Goal: Task Accomplishment & Management: Manage account settings

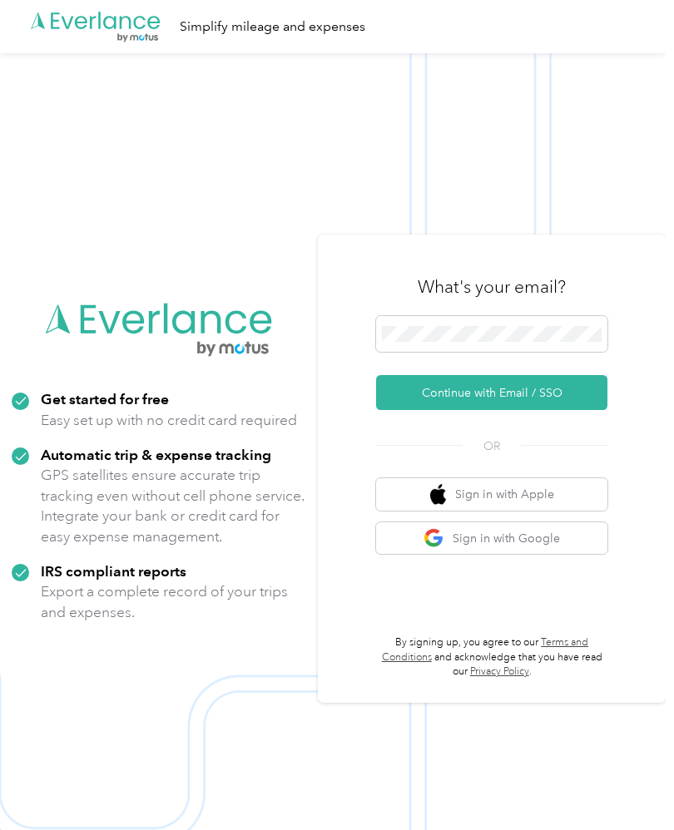
click at [496, 410] on button "Continue with Email / SSO" at bounding box center [491, 392] width 231 height 35
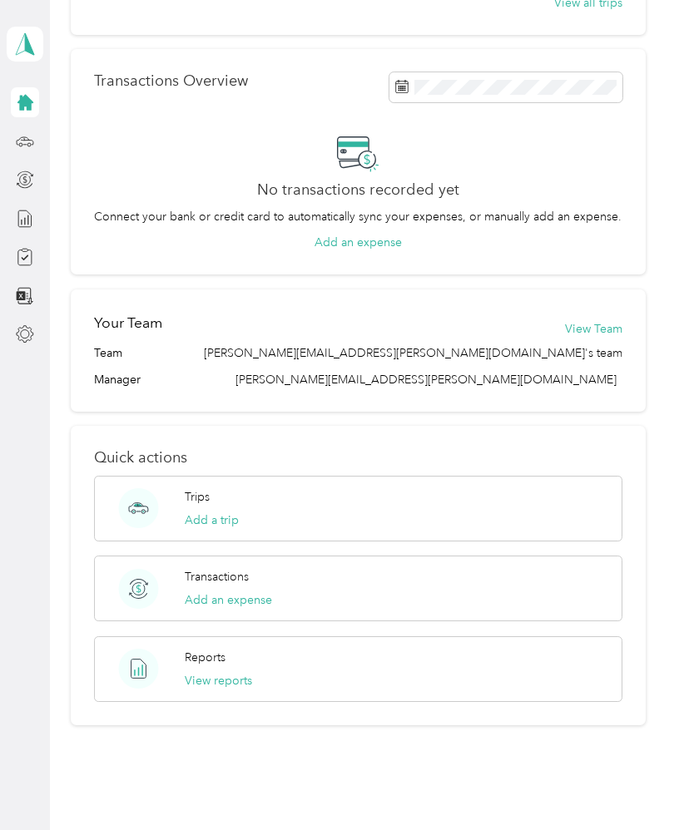
scroll to position [380, 0]
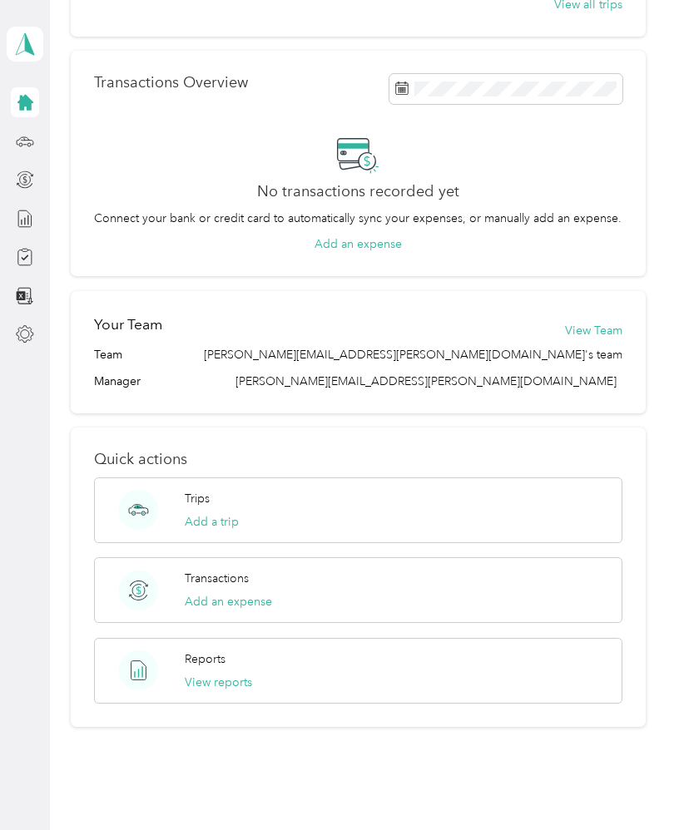
click at [358, 521] on div "Trips Add a trip" at bounding box center [358, 510] width 528 height 66
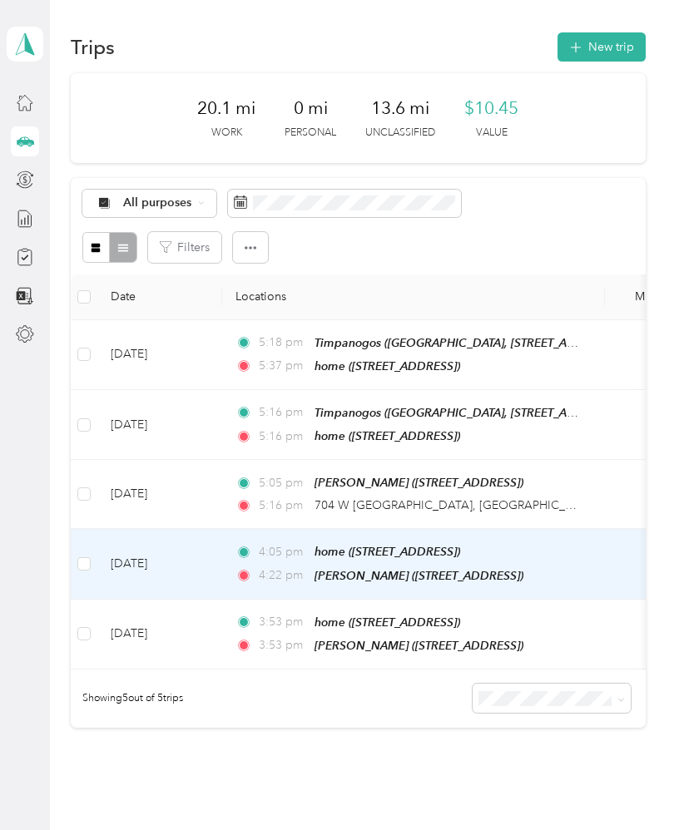
click at [348, 547] on span "home ([STREET_ADDRESS])" at bounding box center [387, 551] width 146 height 13
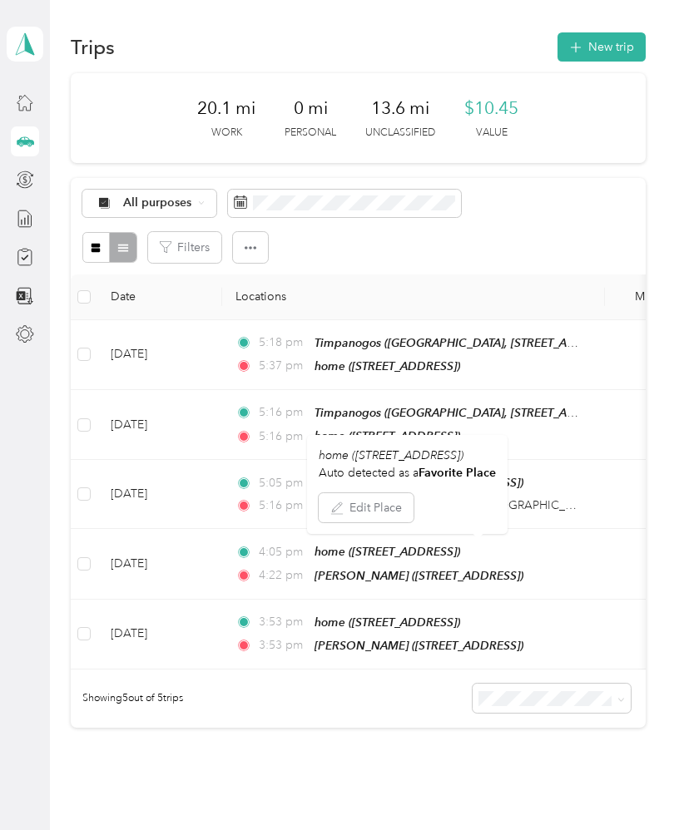
click at [630, 213] on div "All purposes" at bounding box center [357, 204] width 551 height 28
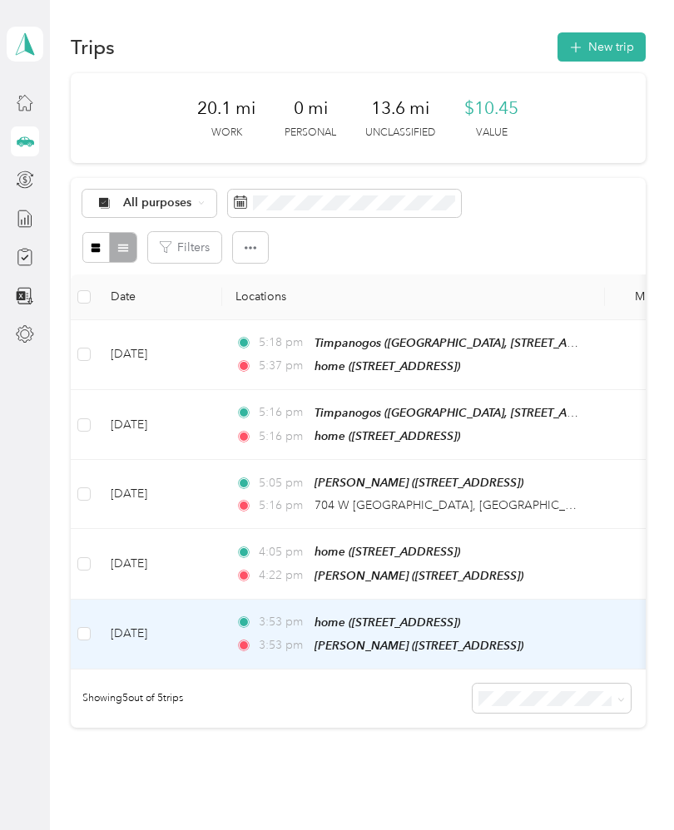
click at [314, 639] on span "[PERSON_NAME] ([STREET_ADDRESS])" at bounding box center [418, 645] width 209 height 13
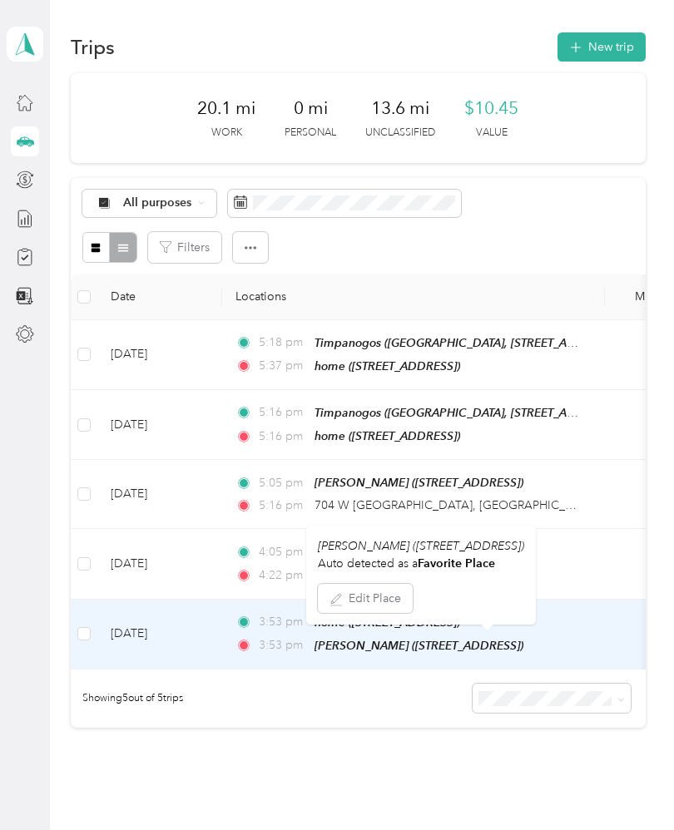
click at [594, 53] on button "New trip" at bounding box center [601, 46] width 88 height 29
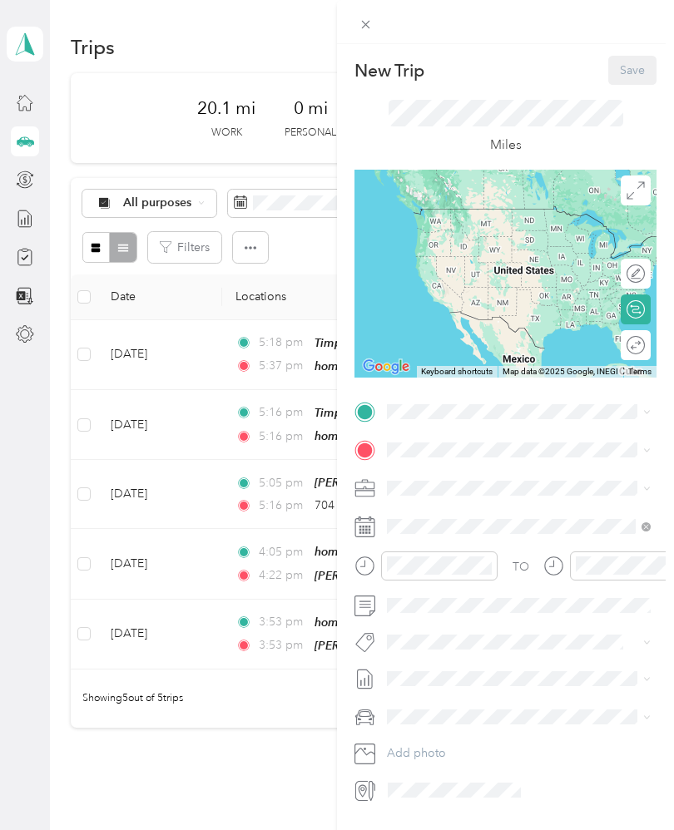
click at [362, 413] on icon at bounding box center [365, 412] width 15 height 15
click at [368, 407] on icon at bounding box center [365, 412] width 15 height 15
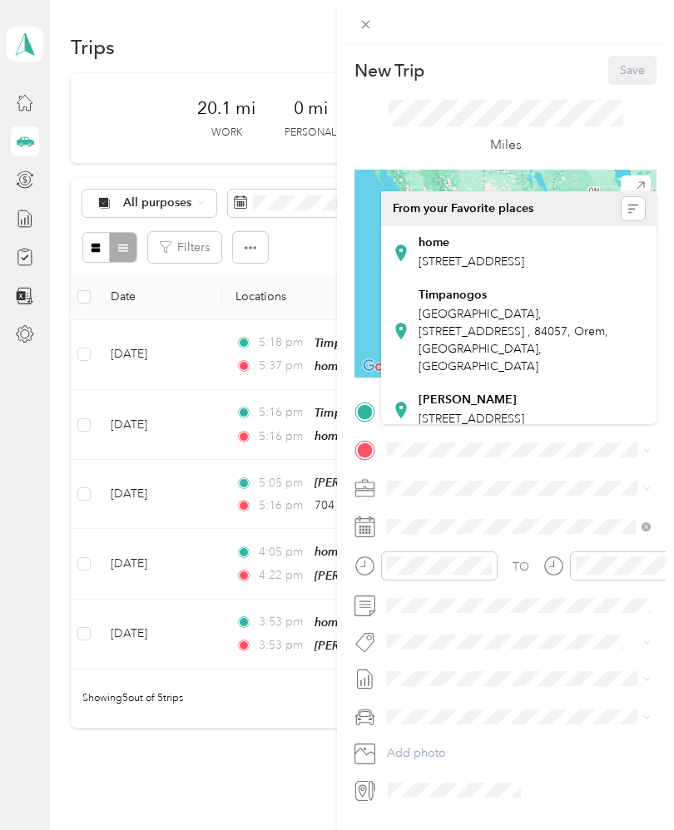
click at [465, 254] on span "[STREET_ADDRESS]" at bounding box center [471, 261] width 106 height 14
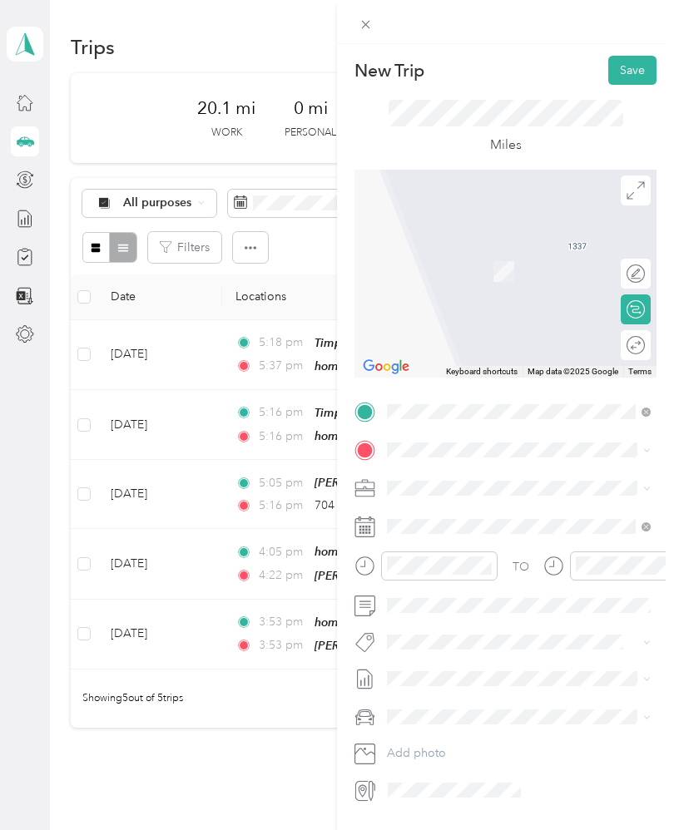
click at [364, 452] on icon at bounding box center [365, 450] width 15 height 15
click at [365, 452] on icon at bounding box center [365, 450] width 15 height 15
click at [366, 452] on icon at bounding box center [365, 450] width 15 height 15
click at [363, 455] on icon at bounding box center [365, 450] width 15 height 15
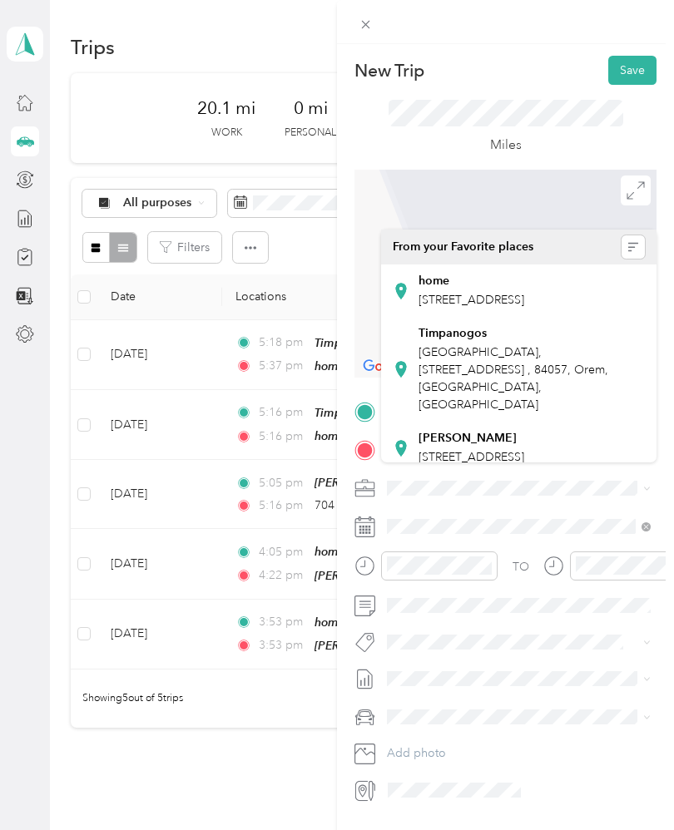
click at [439, 431] on strong "[PERSON_NAME]" at bounding box center [467, 438] width 98 height 15
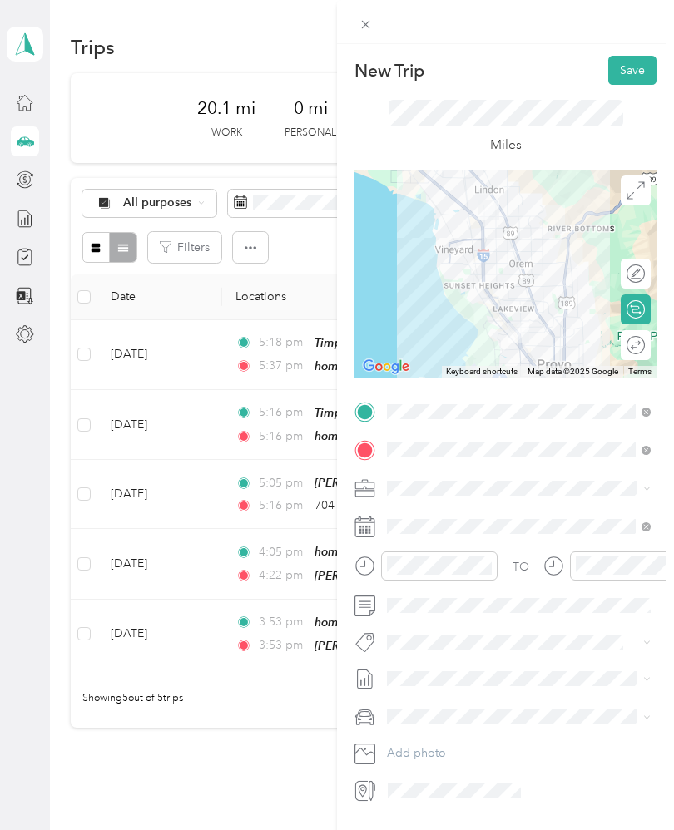
click at [482, 562] on icon "close-circle" at bounding box center [486, 566] width 12 height 12
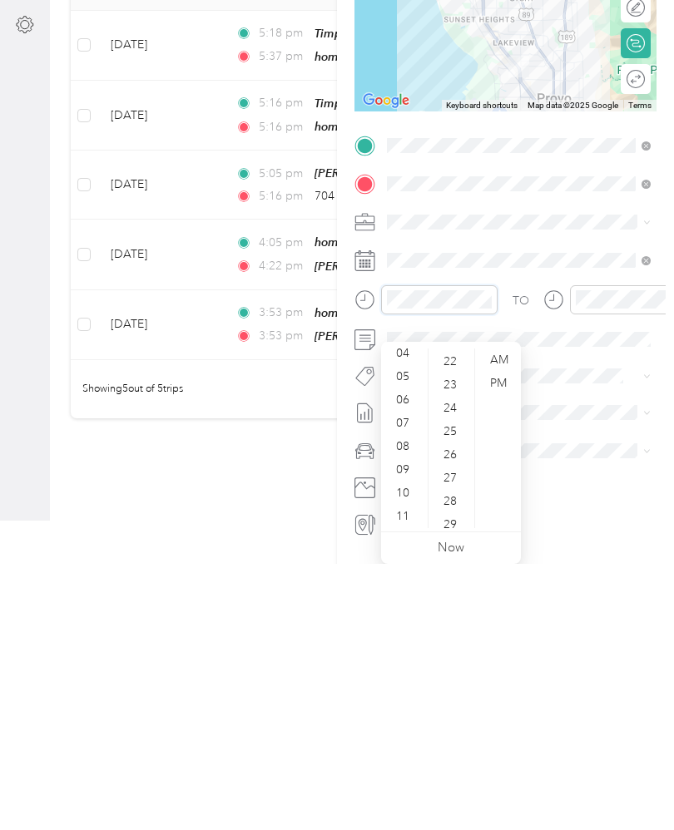
scroll to position [100, 0]
click at [408, 685] on div "04" at bounding box center [404, 696] width 40 height 23
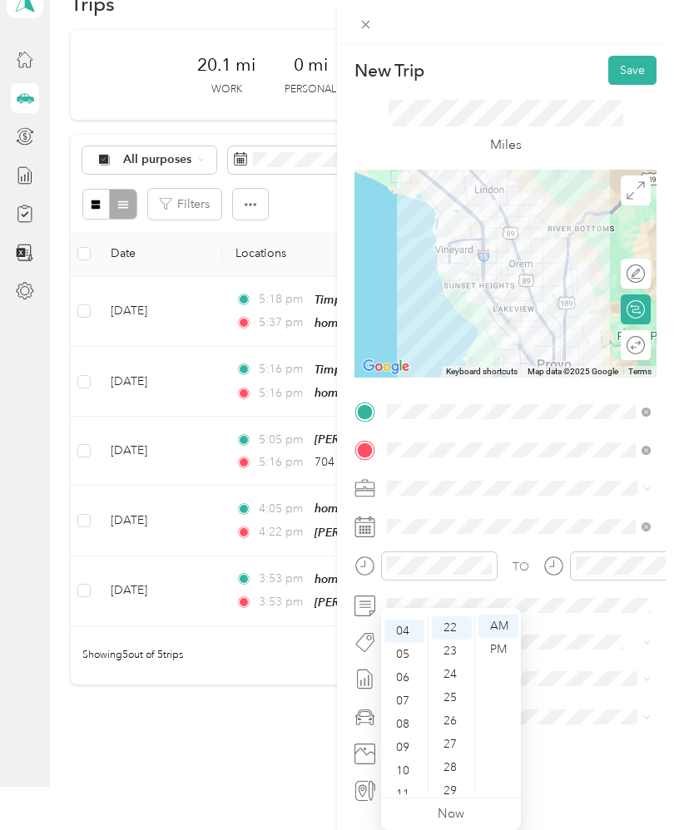
scroll to position [91, 0]
click at [483, 561] on icon "close-circle" at bounding box center [486, 566] width 12 height 12
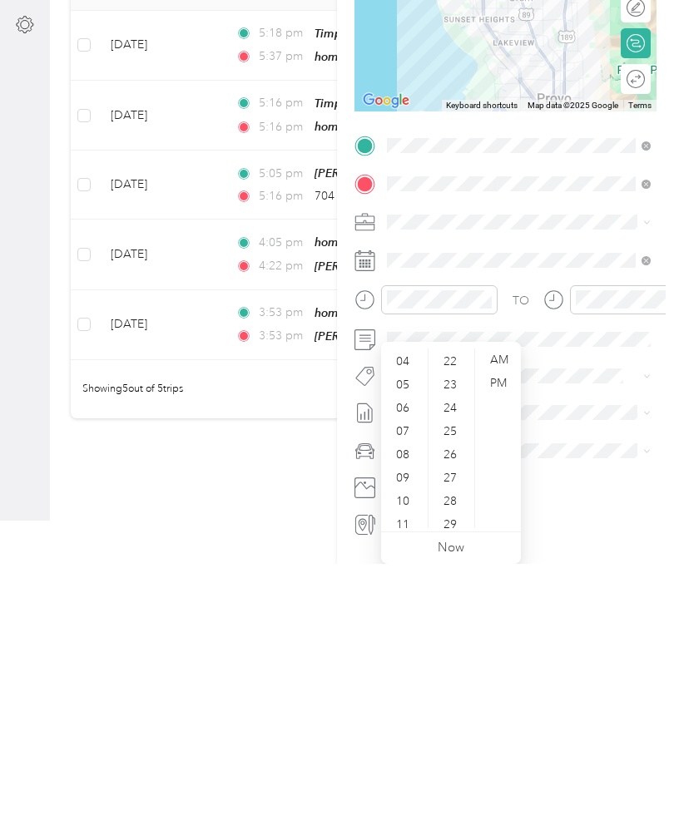
click at [500, 638] on div "PM" at bounding box center [498, 649] width 40 height 23
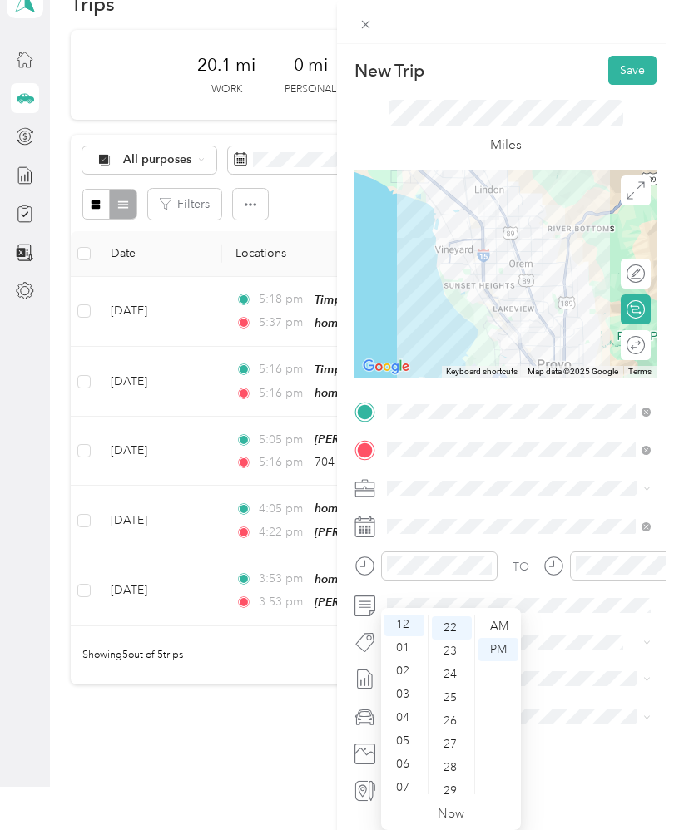
scroll to position [0, 0]
click at [412, 708] on div "04" at bounding box center [404, 719] width 40 height 23
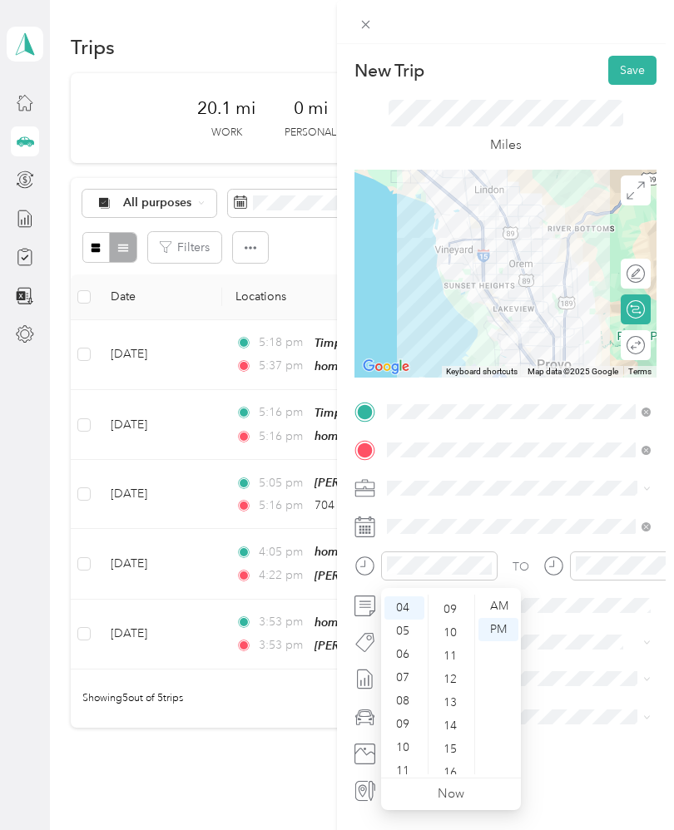
scroll to position [207, 0]
click at [463, 639] on div "11" at bounding box center [452, 634] width 40 height 23
click at [451, 605] on div "09" at bounding box center [452, 616] width 40 height 23
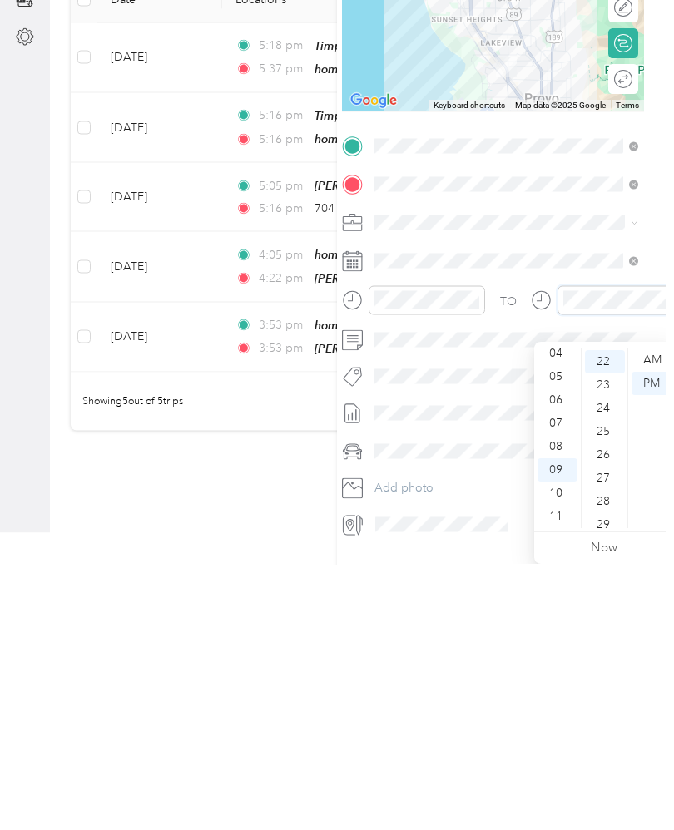
scroll to position [0, 12]
click at [673, 551] on div at bounding box center [616, 565] width 116 height 29
click at [668, 560] on icon "close-circle" at bounding box center [663, 566] width 12 height 12
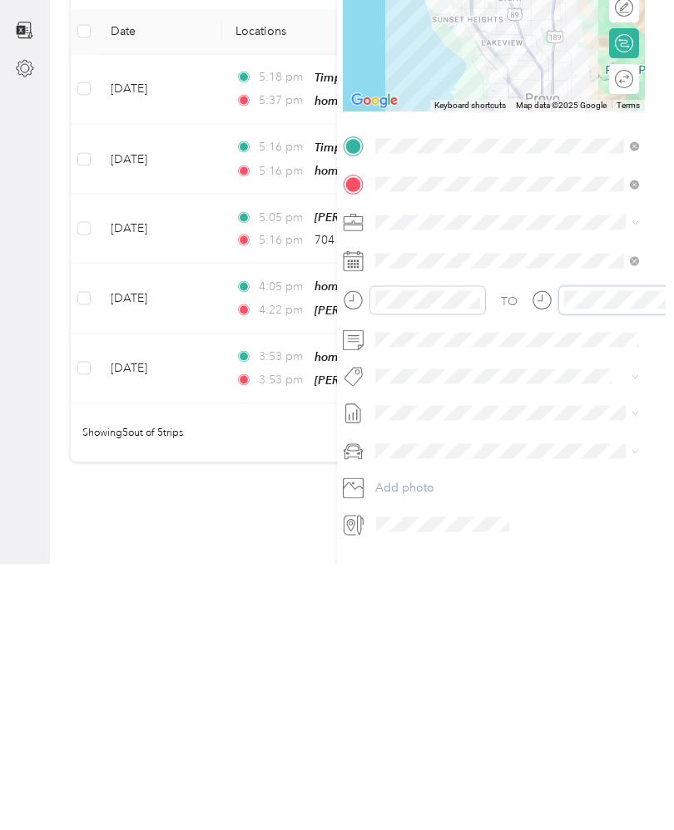
click at [671, 551] on div at bounding box center [616, 565] width 116 height 29
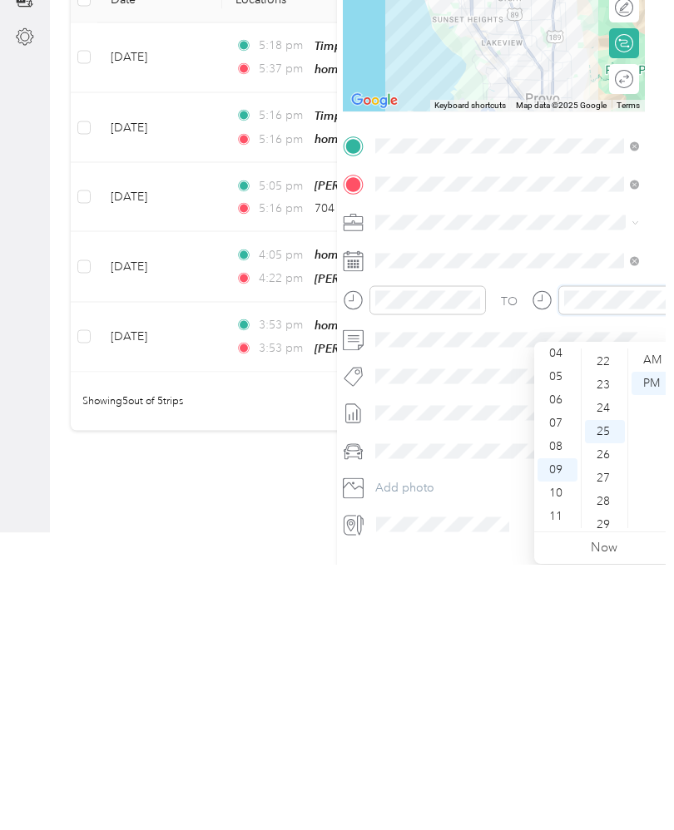
scroll to position [580, 0]
click at [668, 560] on icon "close-circle" at bounding box center [663, 566] width 12 height 12
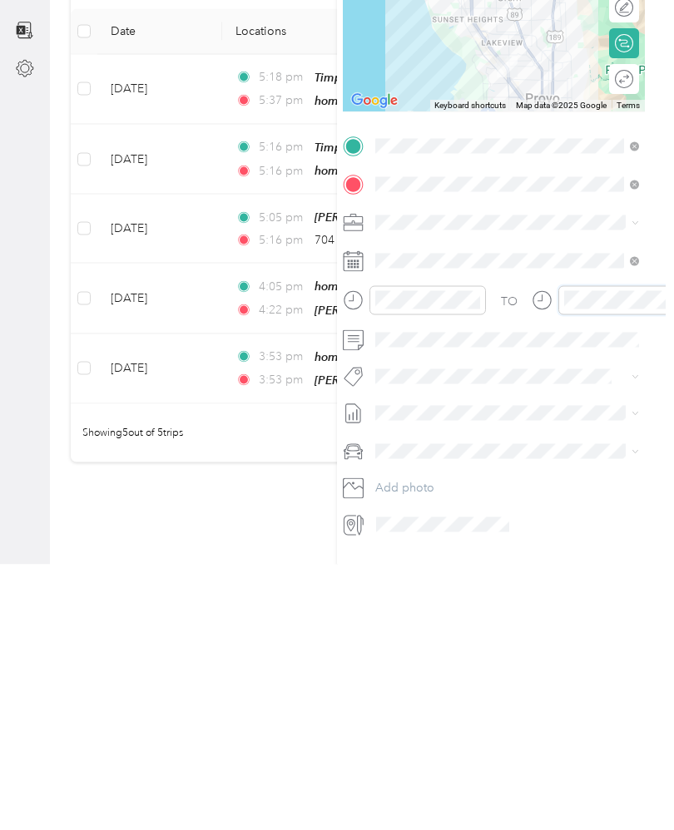
click at [668, 560] on icon "close-circle" at bounding box center [663, 566] width 12 height 12
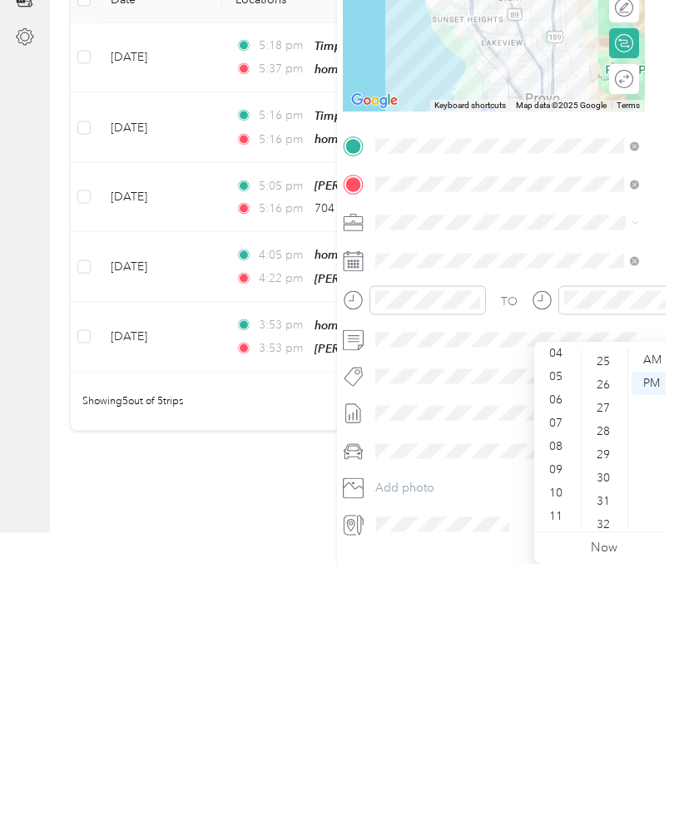
click at [661, 638] on div "PM" at bounding box center [651, 649] width 40 height 23
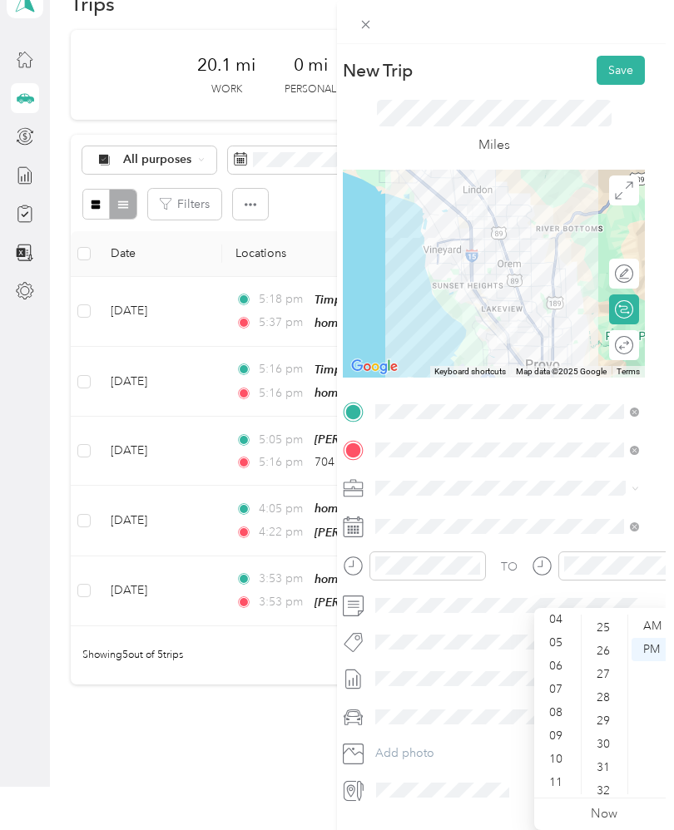
click at [655, 638] on div "PM" at bounding box center [651, 649] width 40 height 23
click at [653, 638] on div "PM" at bounding box center [651, 649] width 40 height 23
click at [670, 557] on div at bounding box center [616, 565] width 116 height 29
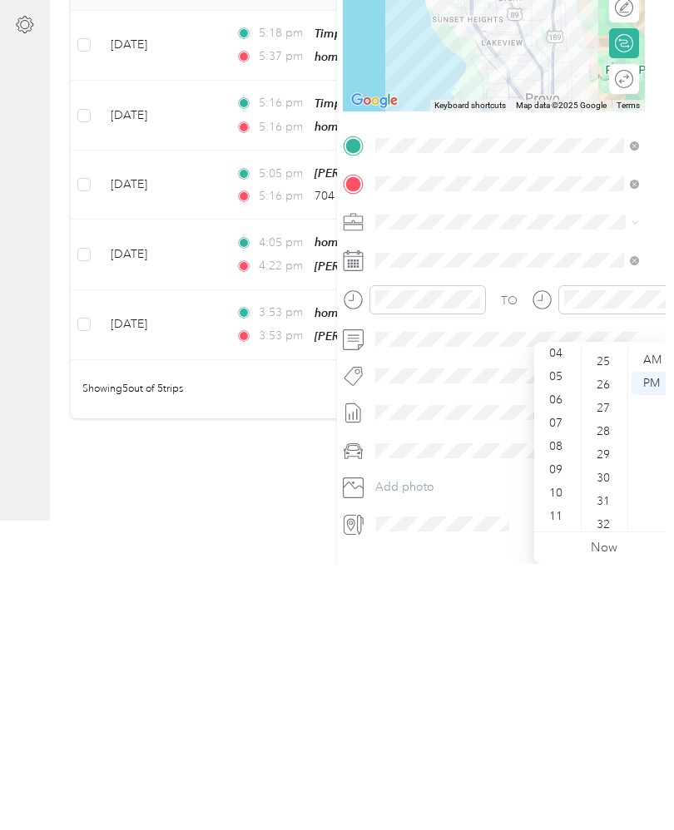
click at [657, 638] on div "PM" at bounding box center [651, 649] width 40 height 23
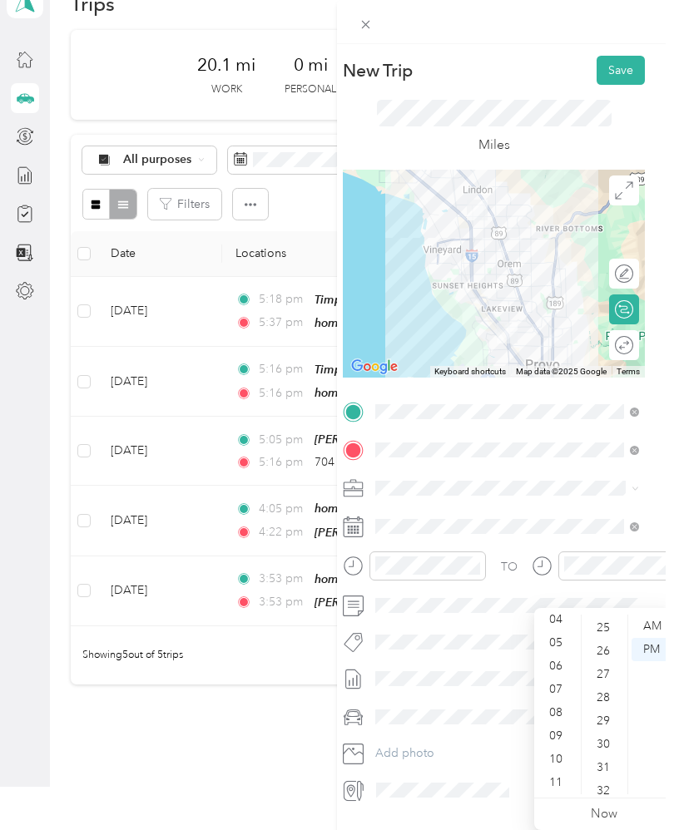
click at [658, 638] on div "PM" at bounding box center [651, 649] width 40 height 23
click at [546, 564] on icon at bounding box center [541, 566] width 21 height 21
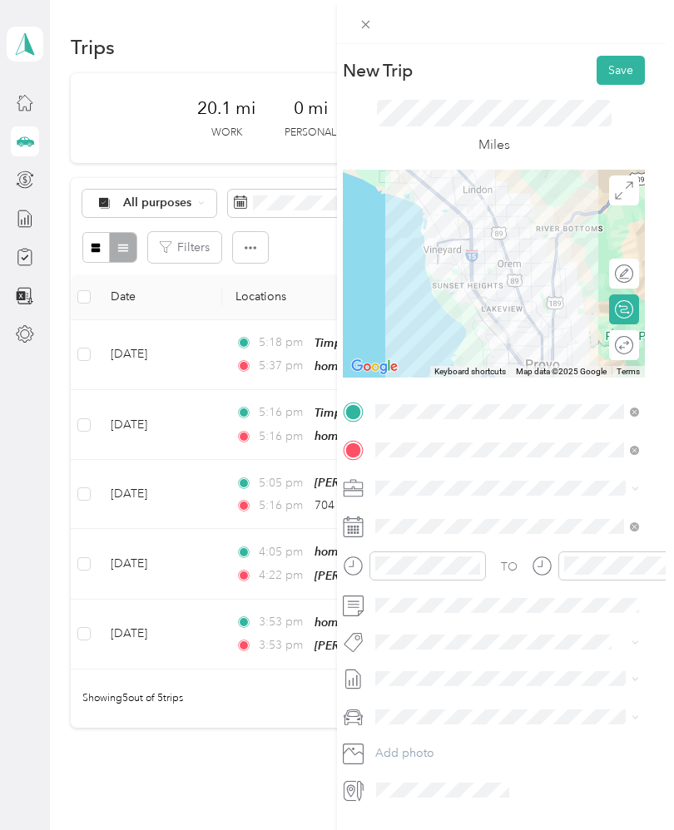
click at [671, 559] on div at bounding box center [616, 565] width 116 height 29
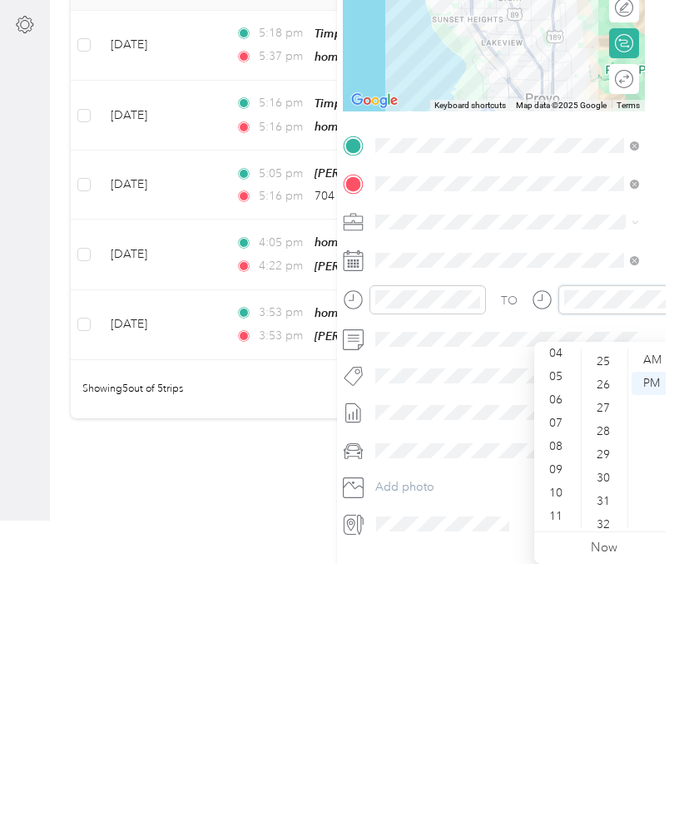
click at [668, 560] on icon "close-circle" at bounding box center [663, 566] width 12 height 12
click at [662, 638] on div "PM" at bounding box center [651, 649] width 40 height 23
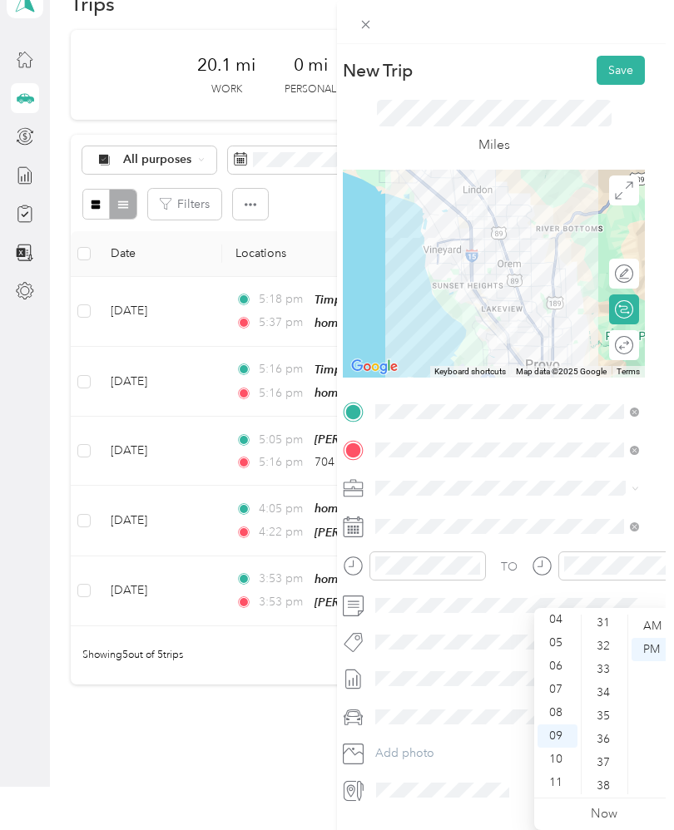
scroll to position [726, 0]
click at [559, 608] on div "04" at bounding box center [557, 619] width 40 height 23
click at [608, 731] on div "31" at bounding box center [605, 742] width 40 height 23
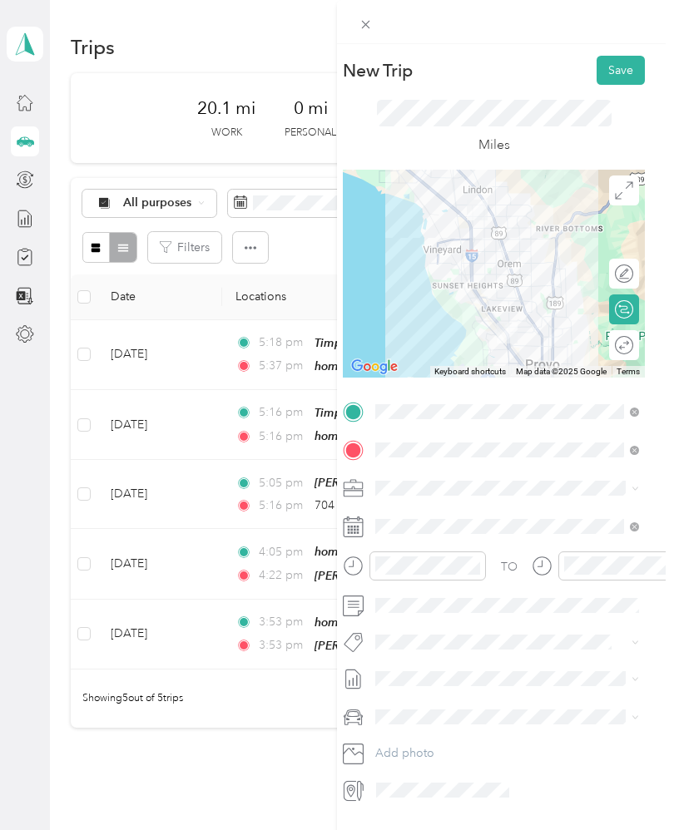
click at [621, 67] on button "Save" at bounding box center [620, 70] width 48 height 29
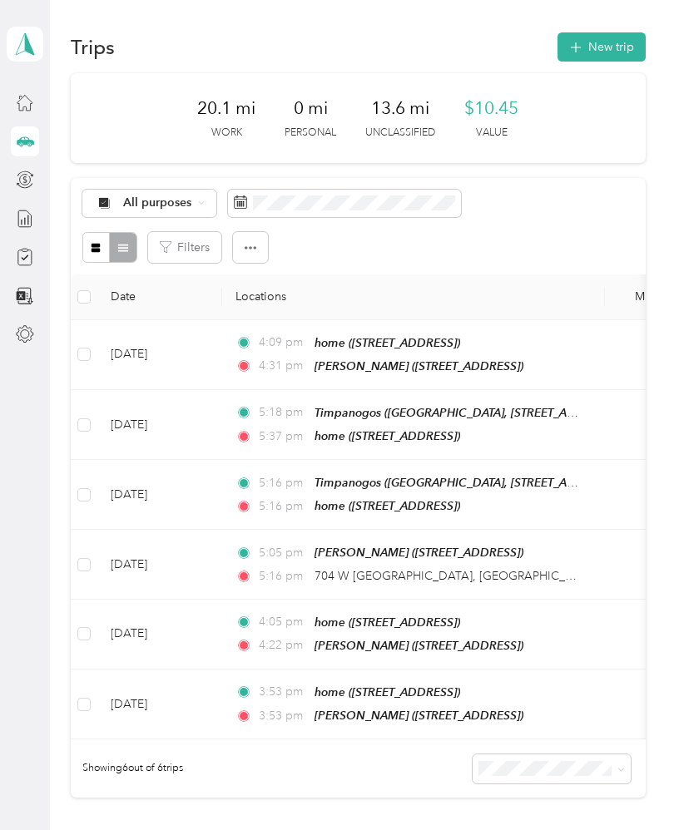
scroll to position [0, 0]
click at [585, 47] on icon "button" at bounding box center [575, 47] width 19 height 19
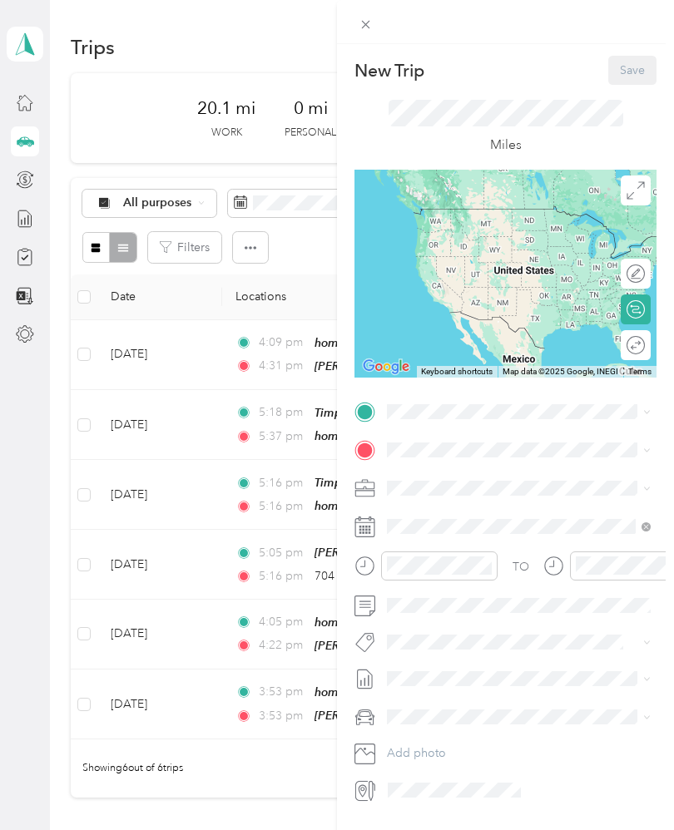
click at [369, 415] on icon at bounding box center [365, 412] width 15 height 15
click at [371, 415] on icon at bounding box center [365, 412] width 15 height 15
click at [363, 415] on icon at bounding box center [365, 412] width 15 height 15
click at [369, 412] on icon at bounding box center [365, 412] width 15 height 15
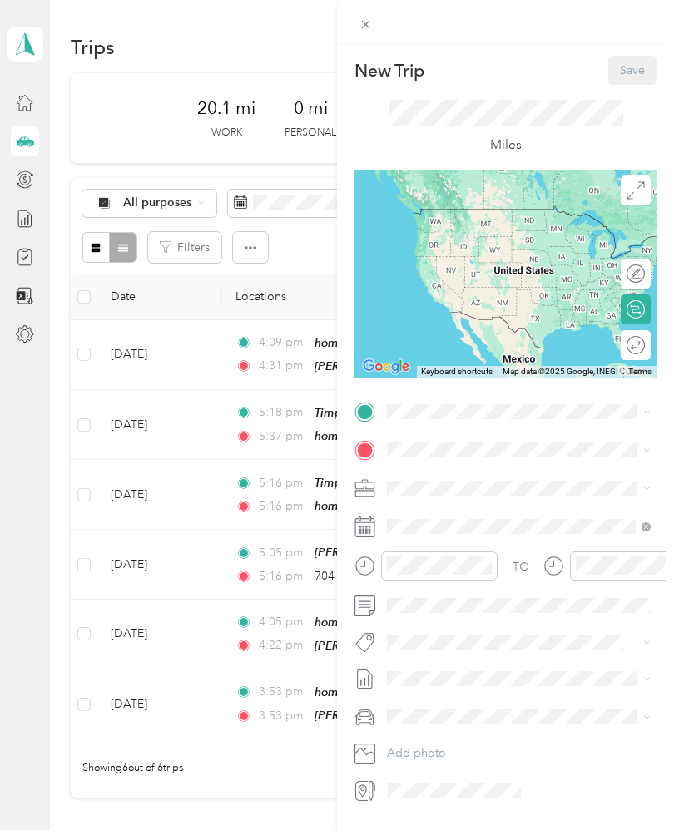
click at [369, 412] on icon at bounding box center [365, 412] width 15 height 15
click at [369, 407] on icon at bounding box center [365, 412] width 15 height 15
click at [372, 421] on icon at bounding box center [364, 412] width 21 height 21
click at [381, 416] on span at bounding box center [518, 411] width 275 height 27
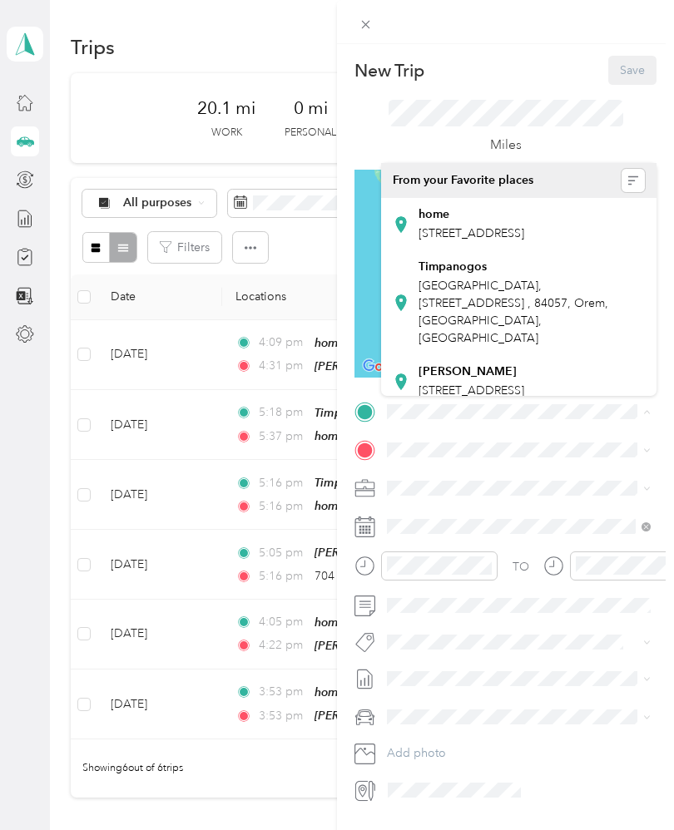
click at [448, 378] on div "[PERSON_NAME] [STREET_ADDRESS]" at bounding box center [471, 381] width 106 height 35
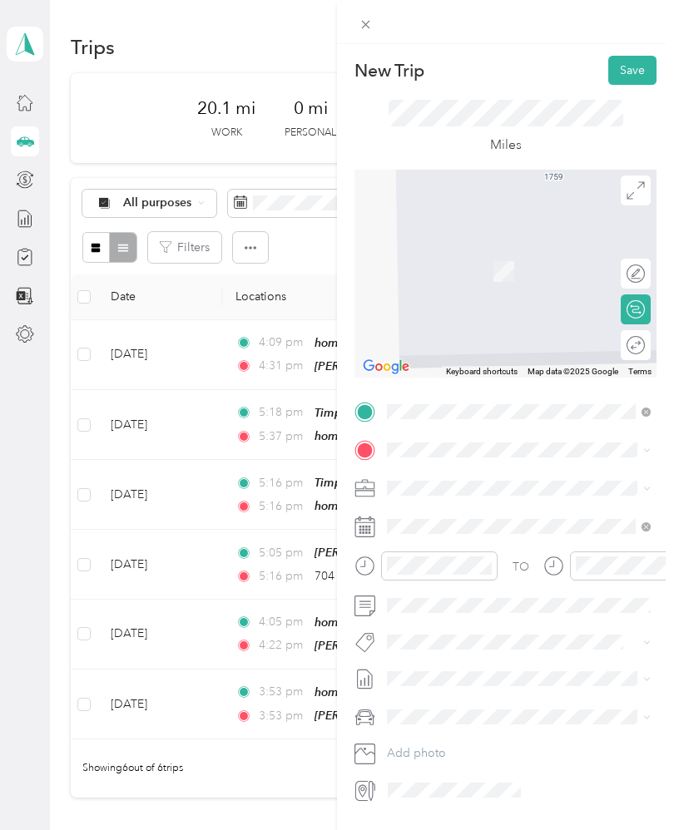
click at [369, 452] on icon at bounding box center [365, 450] width 15 height 15
click at [371, 452] on icon at bounding box center [365, 450] width 15 height 15
click at [363, 447] on icon at bounding box center [365, 450] width 15 height 15
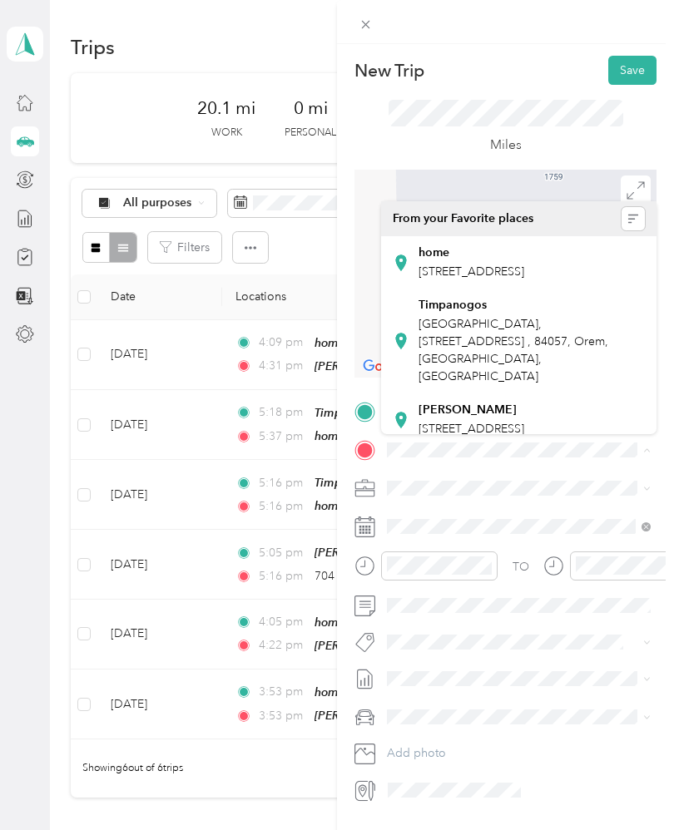
click at [467, 269] on span "[STREET_ADDRESS]" at bounding box center [471, 271] width 106 height 14
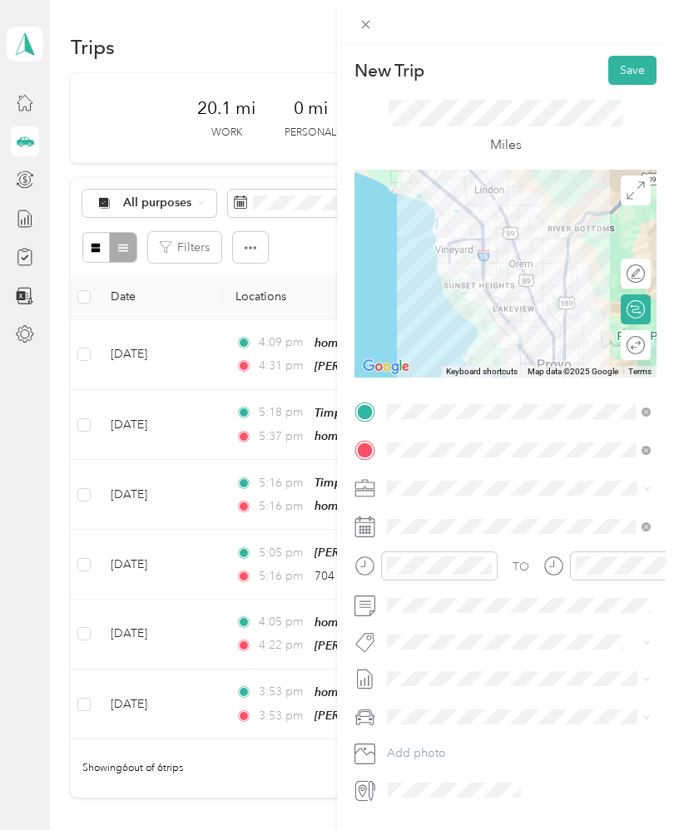
click at [488, 561] on icon "close-circle" at bounding box center [486, 566] width 12 height 12
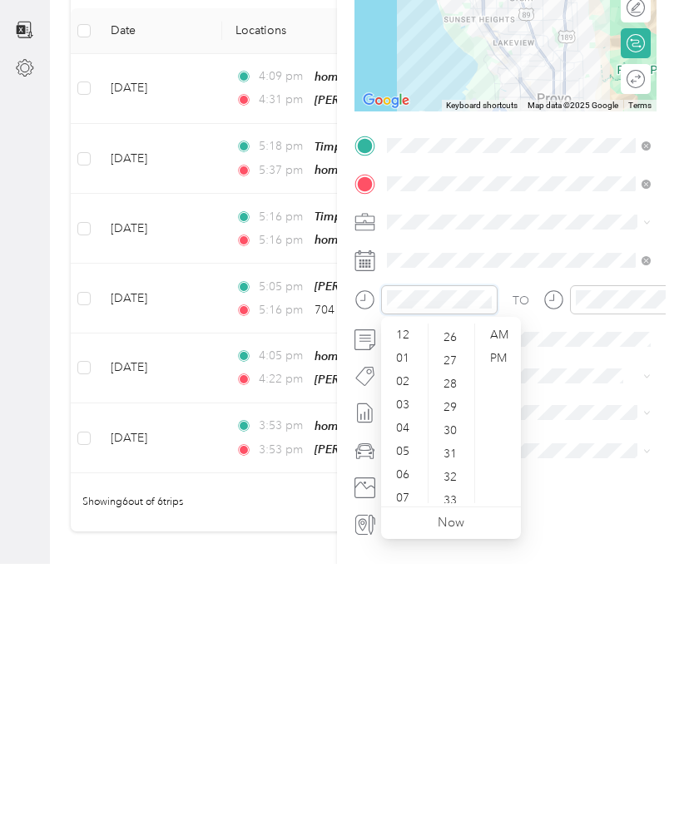
scroll to position [604, 0]
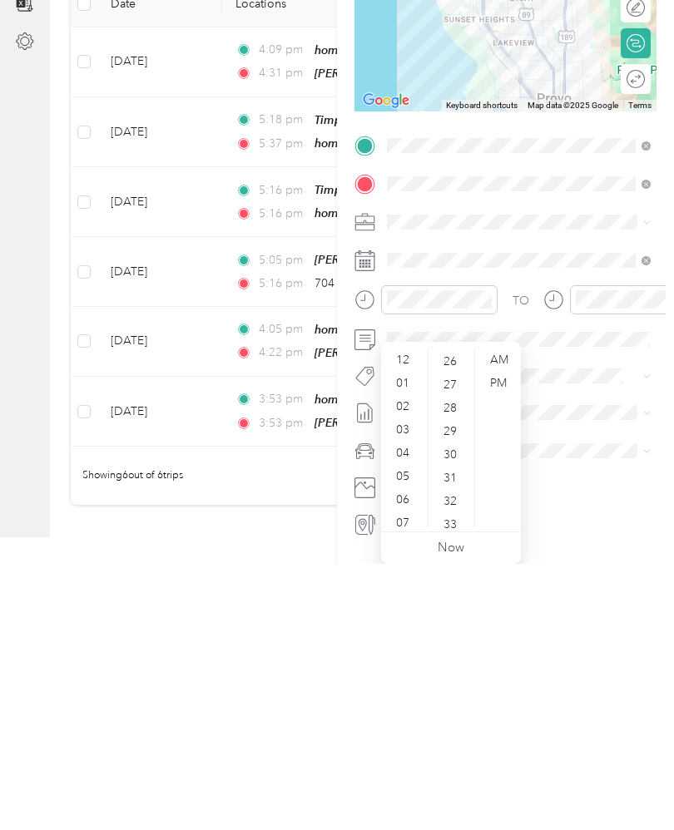
click at [502, 638] on div "PM" at bounding box center [498, 649] width 40 height 23
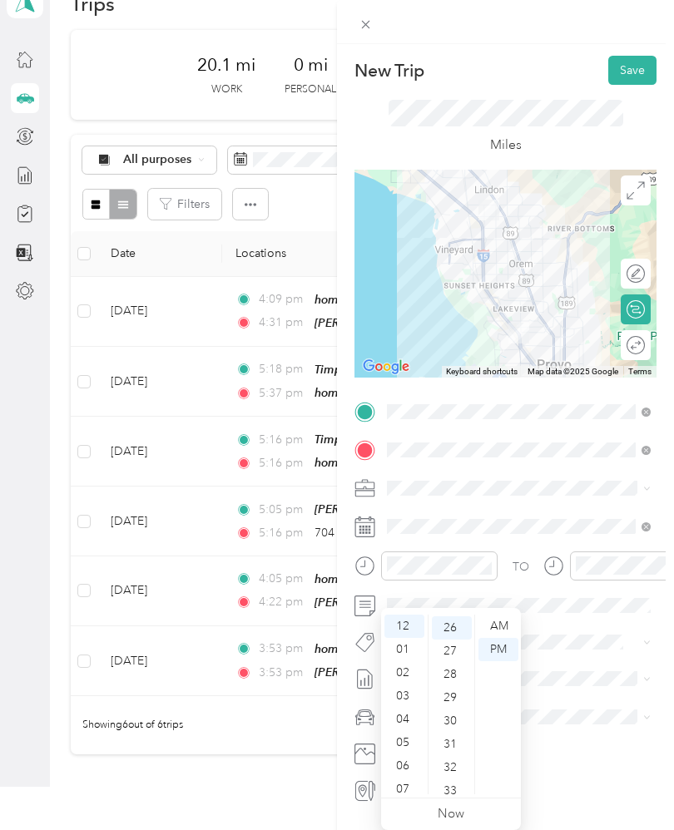
click at [415, 731] on div "05" at bounding box center [404, 742] width 40 height 23
click at [414, 724] on div "09" at bounding box center [404, 735] width 40 height 23
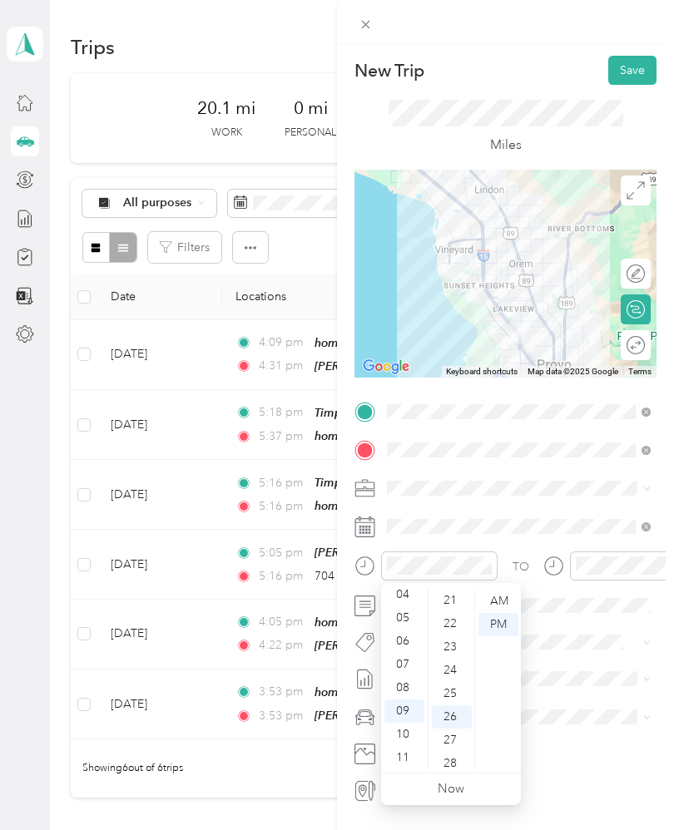
scroll to position [488, 0]
click at [457, 626] on div "20" at bounding box center [452, 626] width 40 height 23
click at [407, 615] on div "05" at bounding box center [404, 617] width 40 height 23
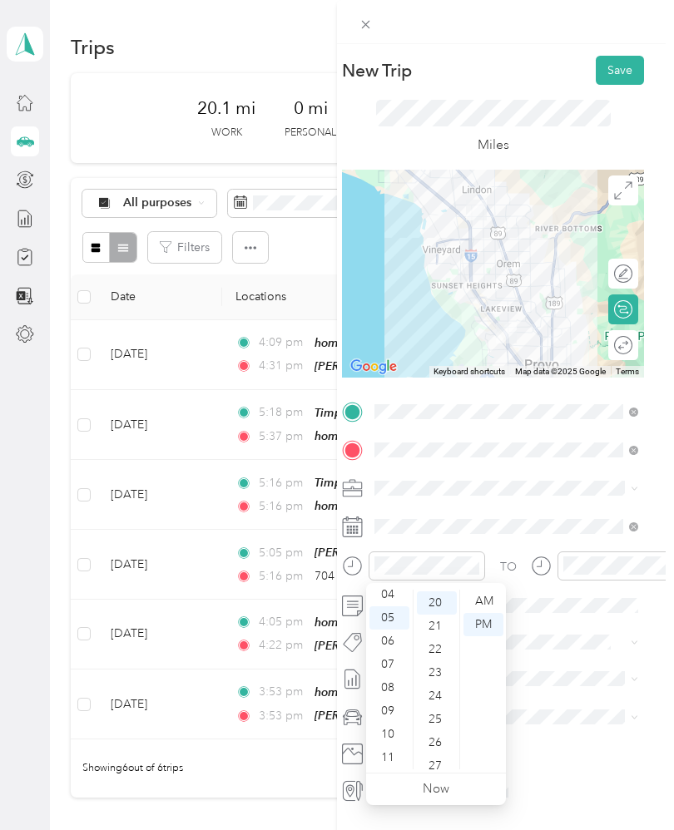
scroll to position [0, 12]
click at [673, 558] on div at bounding box center [616, 565] width 116 height 29
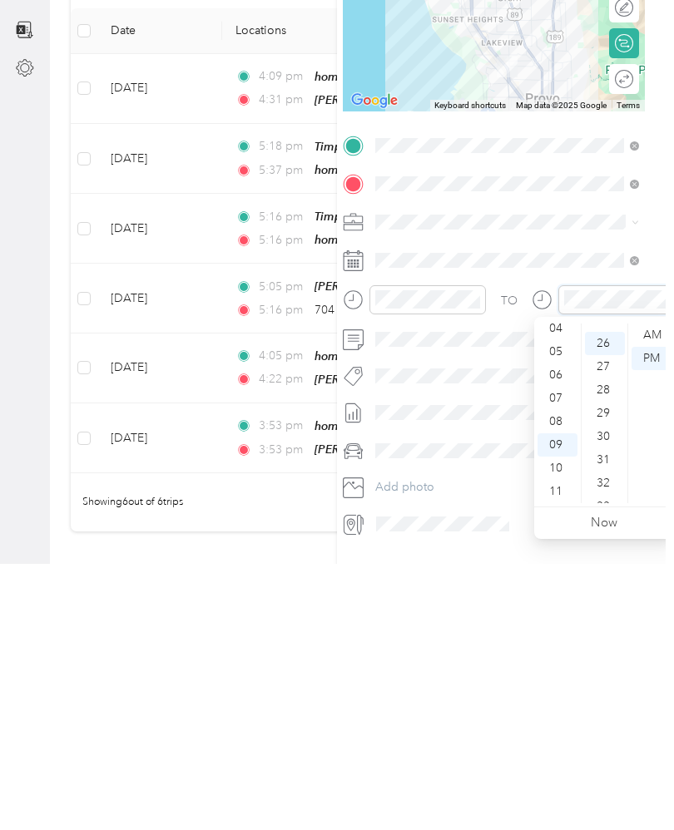
scroll to position [604, 0]
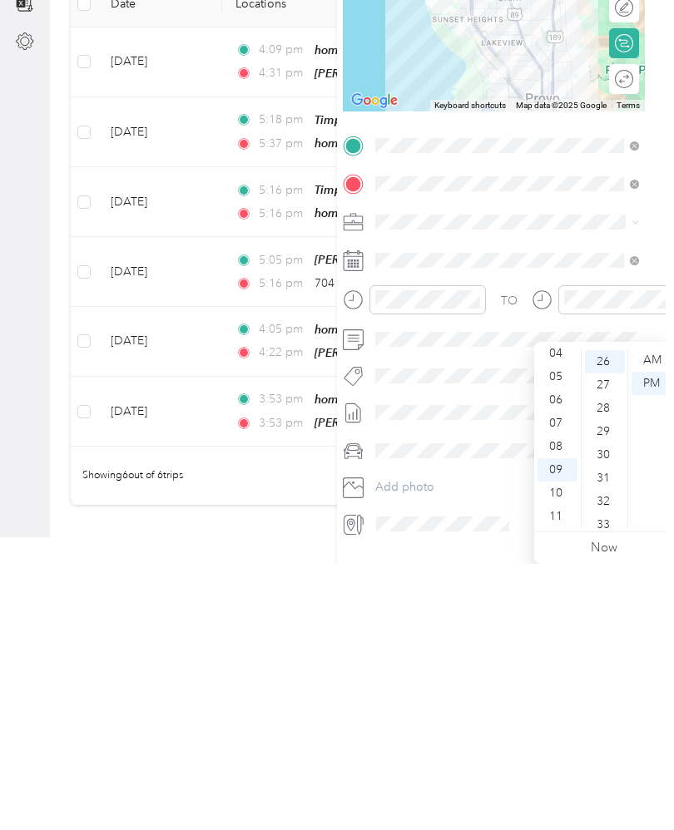
click at [562, 654] on div "06" at bounding box center [557, 665] width 40 height 23
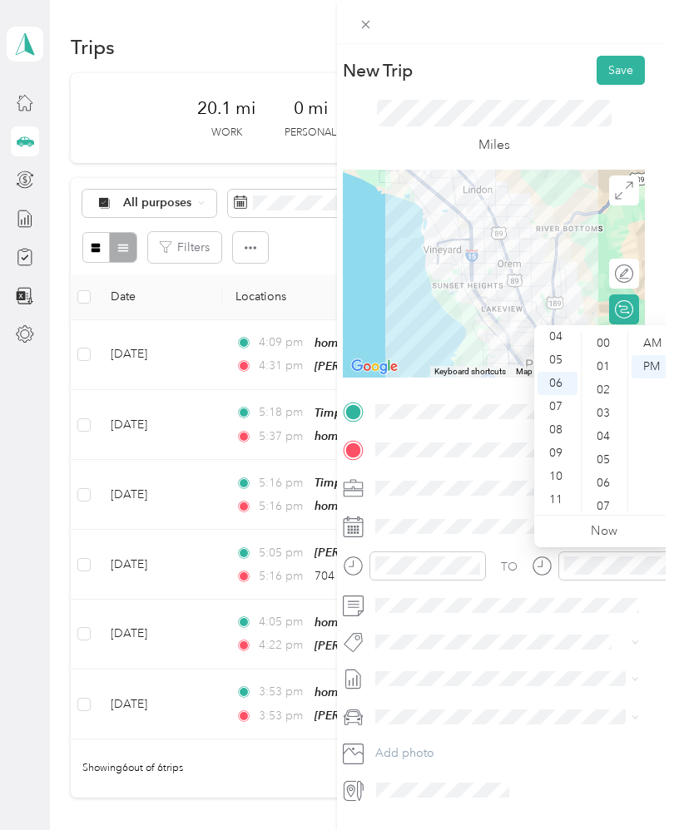
scroll to position [0, 0]
click at [612, 338] on div "00" at bounding box center [605, 343] width 40 height 23
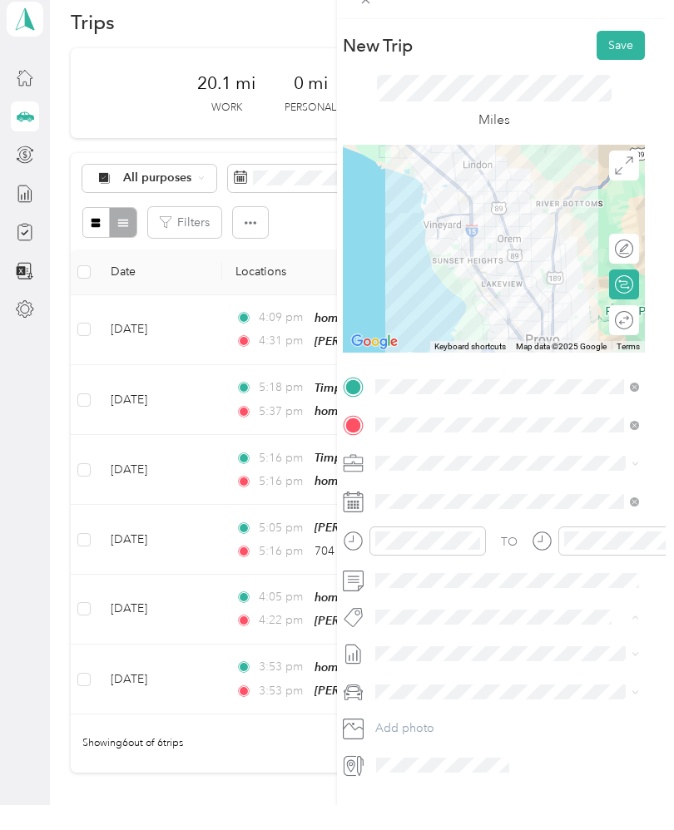
click at [610, 56] on button "Save" at bounding box center [620, 70] width 48 height 29
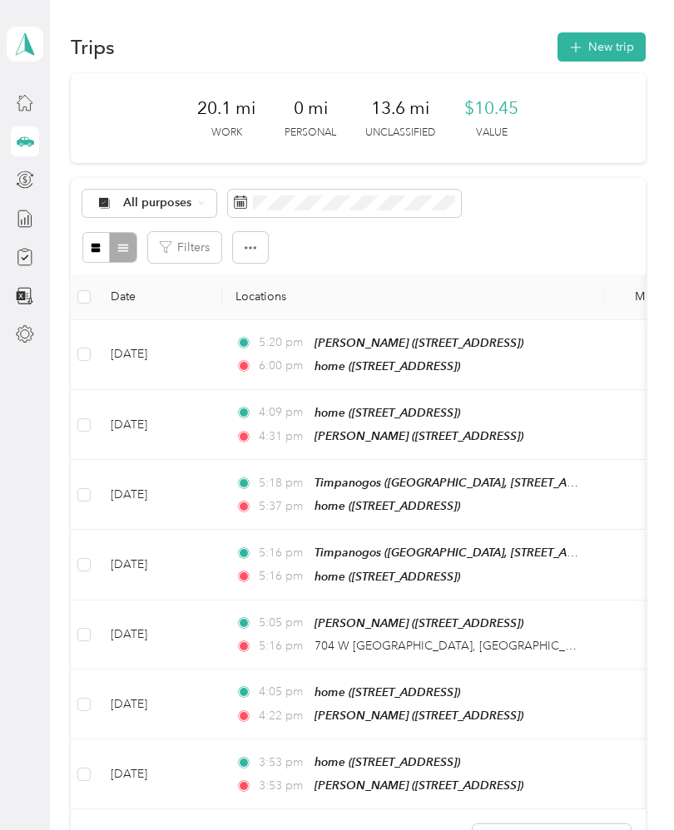
scroll to position [68, 0]
